Goal: Transaction & Acquisition: Download file/media

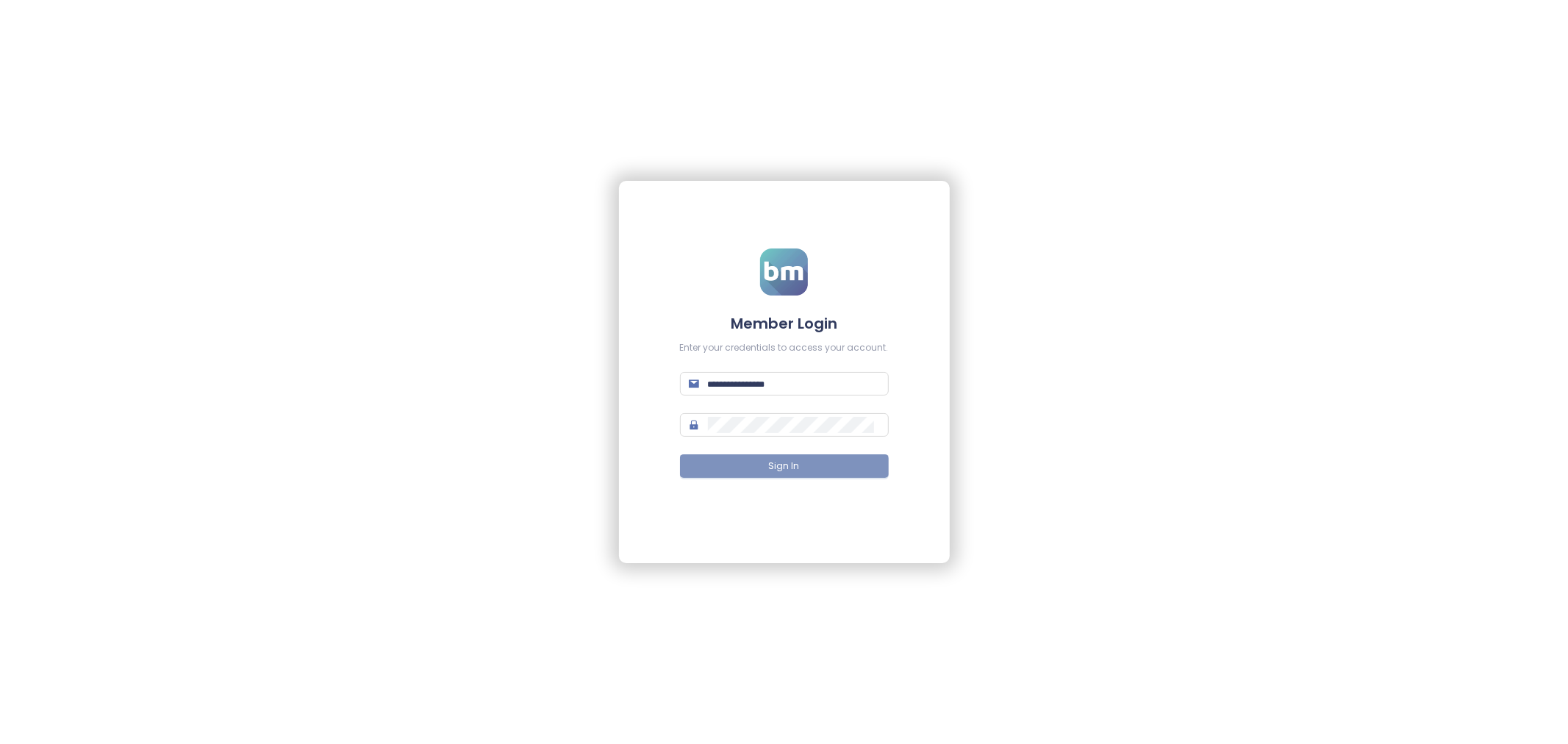
type input "**********"
click at [747, 456] on button "Sign In" at bounding box center [784, 466] width 209 height 23
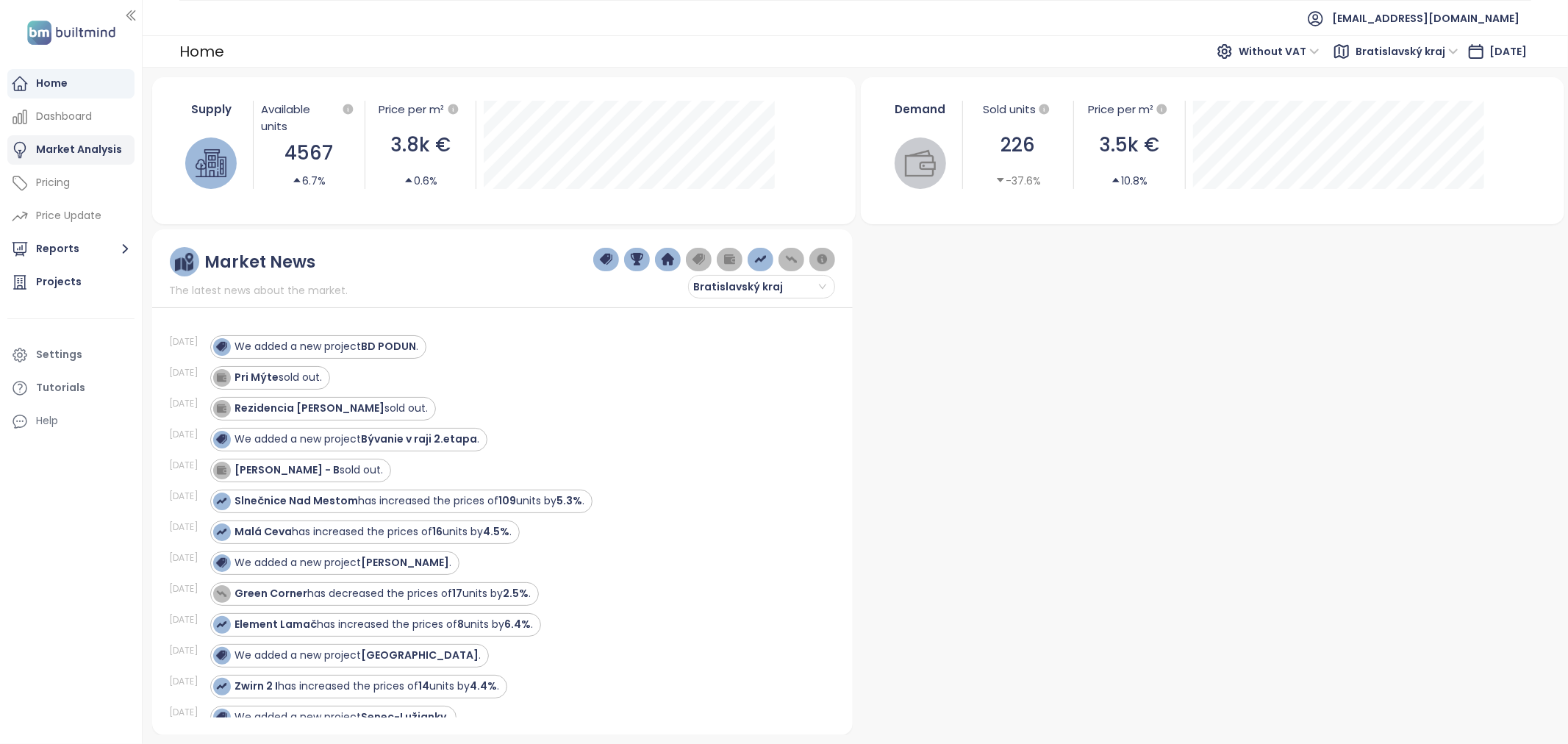
click at [44, 153] on div "Market Analysis" at bounding box center [79, 149] width 86 height 18
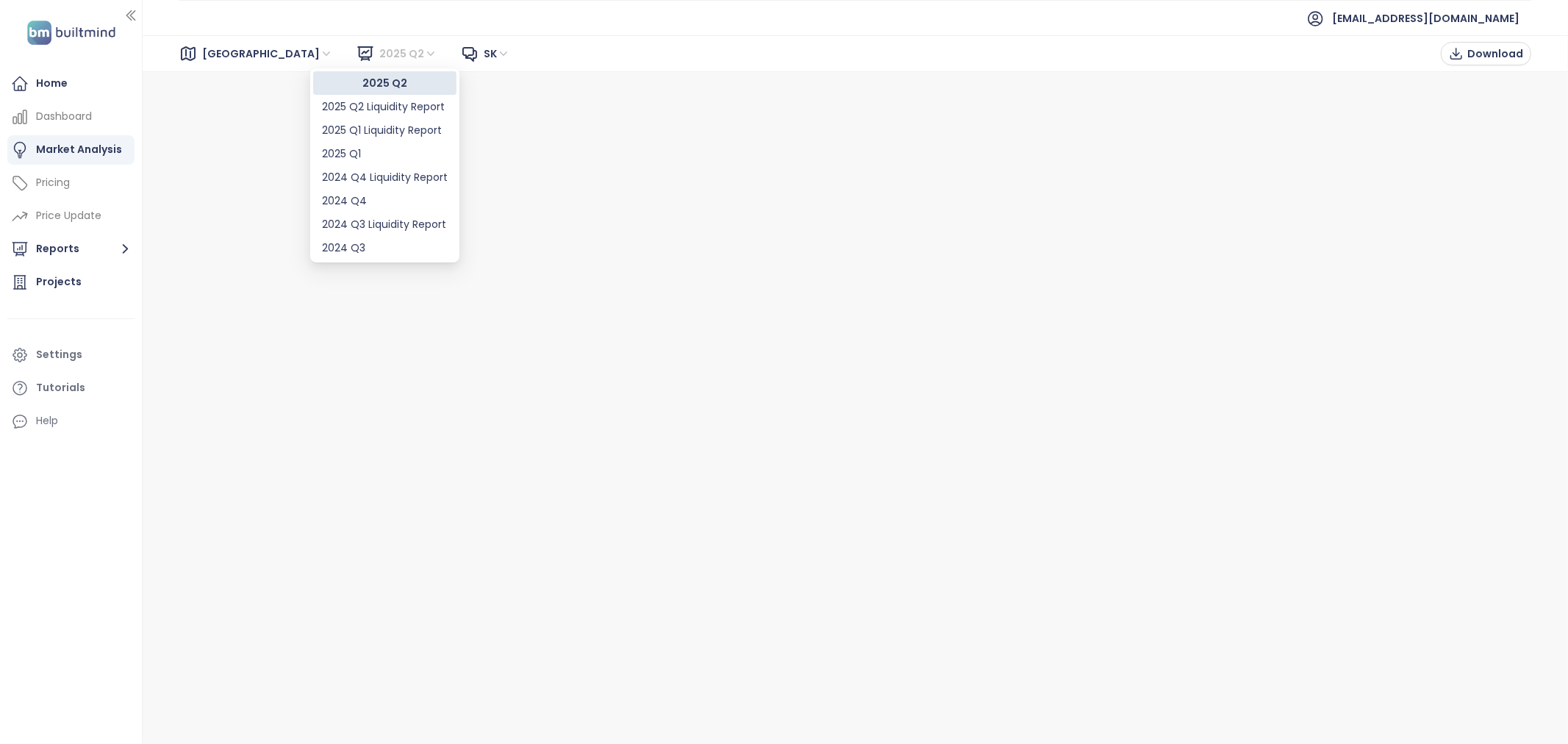
click at [379, 56] on span "2025 Q2" at bounding box center [408, 53] width 58 height 22
click at [394, 105] on div "2025 Q2 Liquidity Report" at bounding box center [384, 107] width 126 height 16
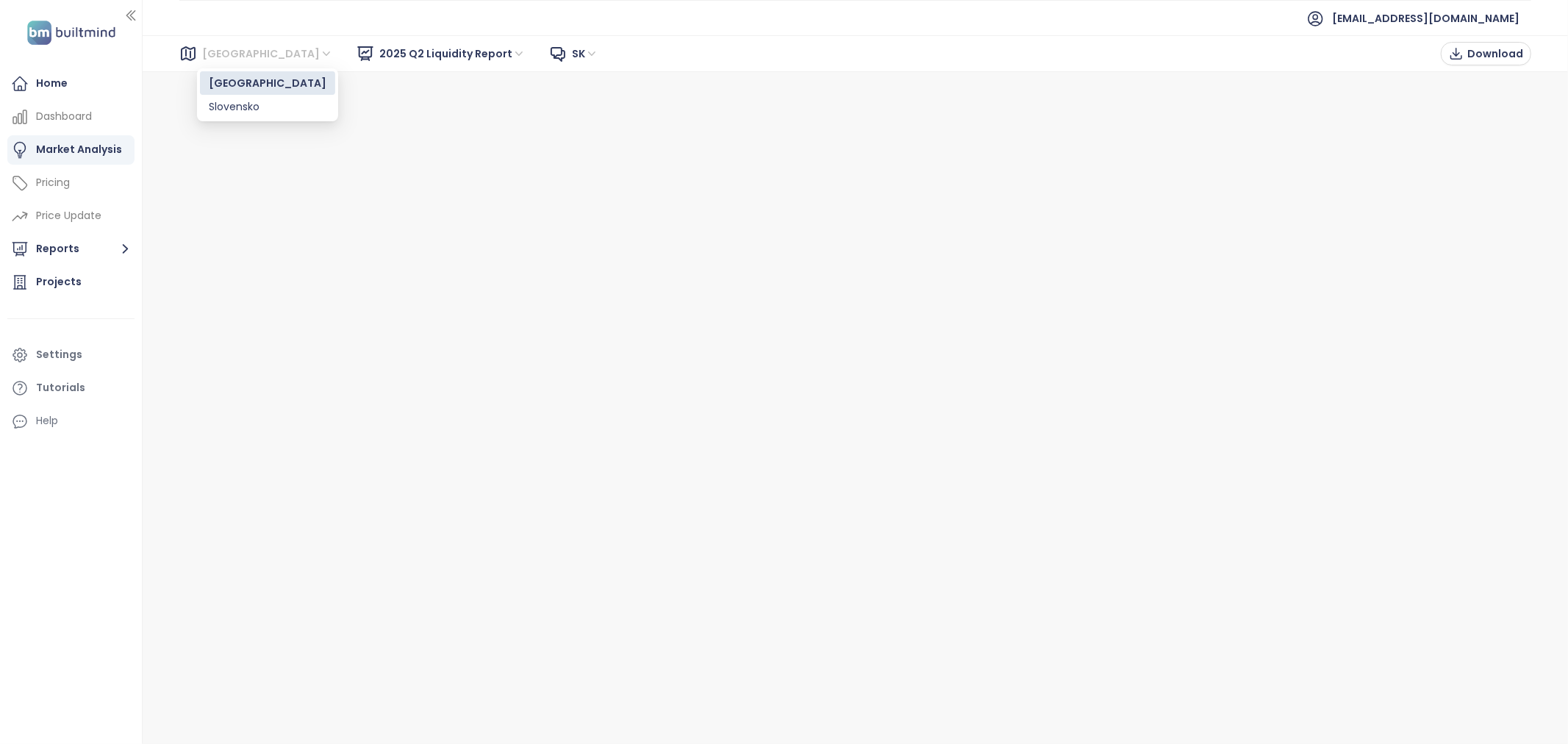
click at [243, 60] on span "[GEOGRAPHIC_DATA]" at bounding box center [267, 53] width 131 height 22
click at [252, 55] on span "[GEOGRAPHIC_DATA]" at bounding box center [267, 53] width 131 height 22
click at [234, 66] on div "Bratislava 2025 Q2 Liquidity Report sk Download" at bounding box center [855, 53] width 1425 height 37
click at [231, 60] on span "[GEOGRAPHIC_DATA]" at bounding box center [267, 53] width 131 height 22
click at [233, 111] on div "Slovensko" at bounding box center [267, 107] width 117 height 16
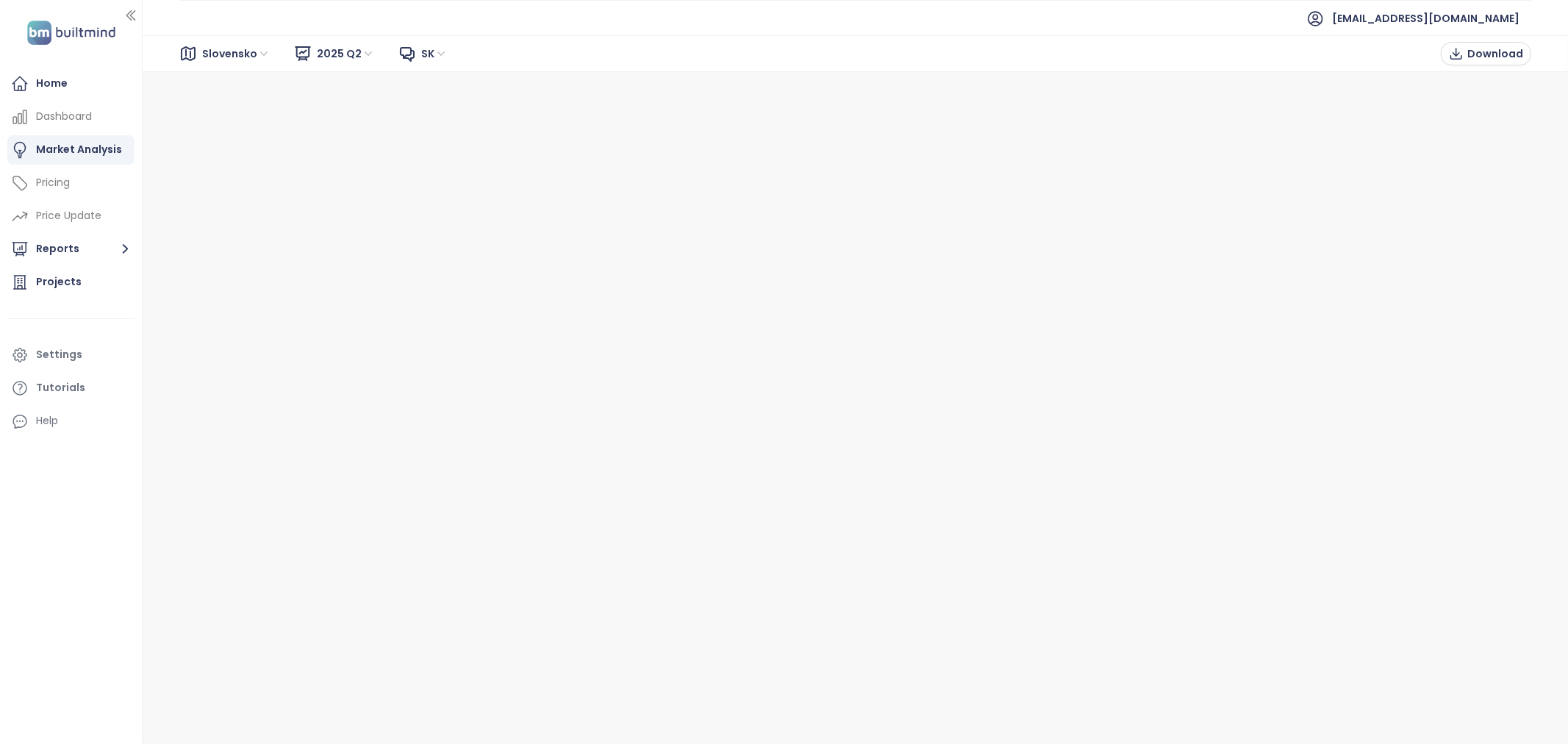
click at [331, 55] on span "2025 Q2" at bounding box center [346, 53] width 58 height 22
click at [331, 49] on span "2025 Q2" at bounding box center [346, 53] width 58 height 22
